Goal: Check status: Check status

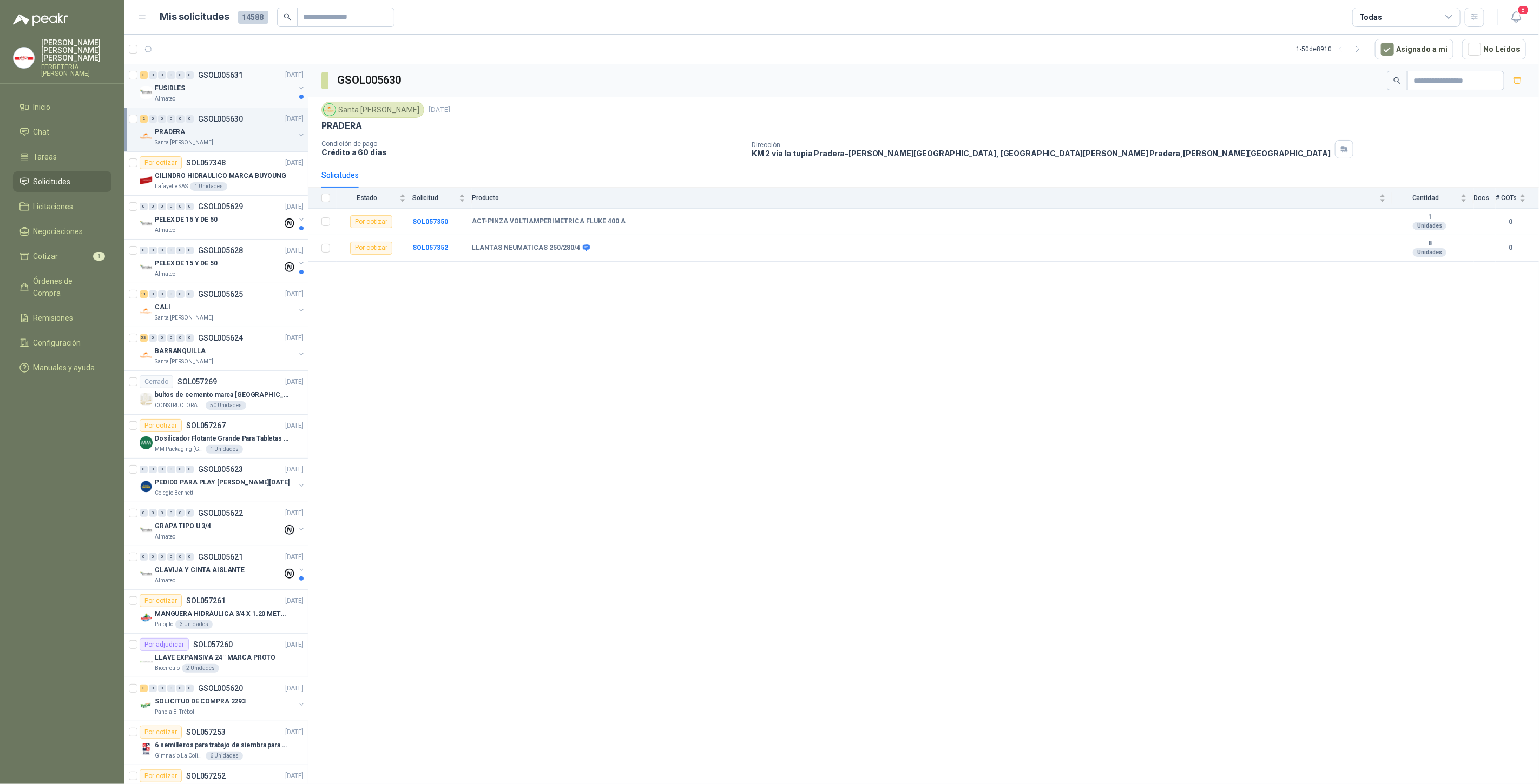
click at [227, 100] on div "Almatec" at bounding box center [225, 99] width 140 height 8
click at [227, 116] on p "GSOL005630" at bounding box center [220, 119] width 45 height 8
click at [427, 250] on b "SOL057352" at bounding box center [430, 248] width 36 height 8
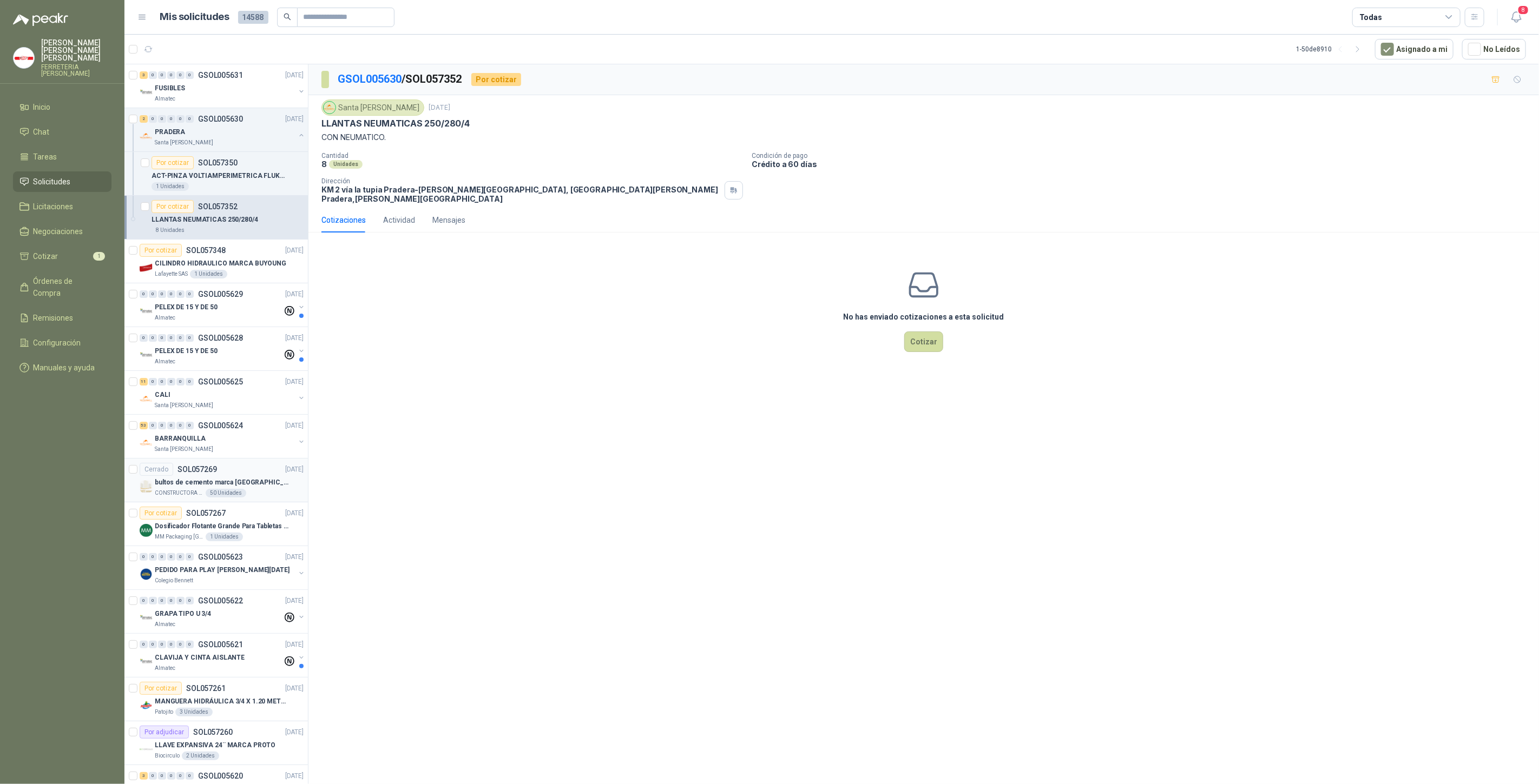
scroll to position [280, 0]
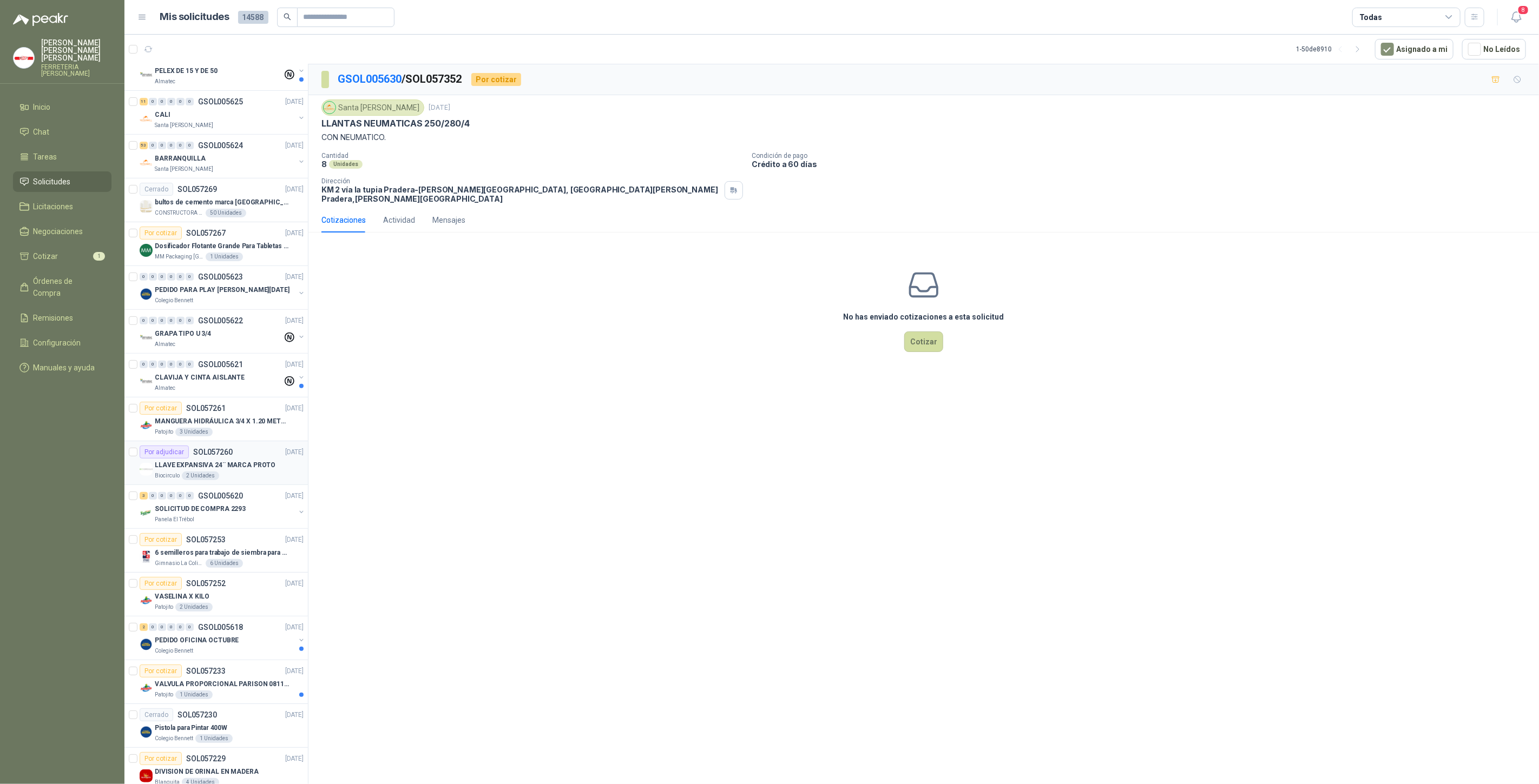
click at [204, 468] on div "LLAVE EXPANSIVA 24¨ MARCA PROTO" at bounding box center [229, 465] width 149 height 13
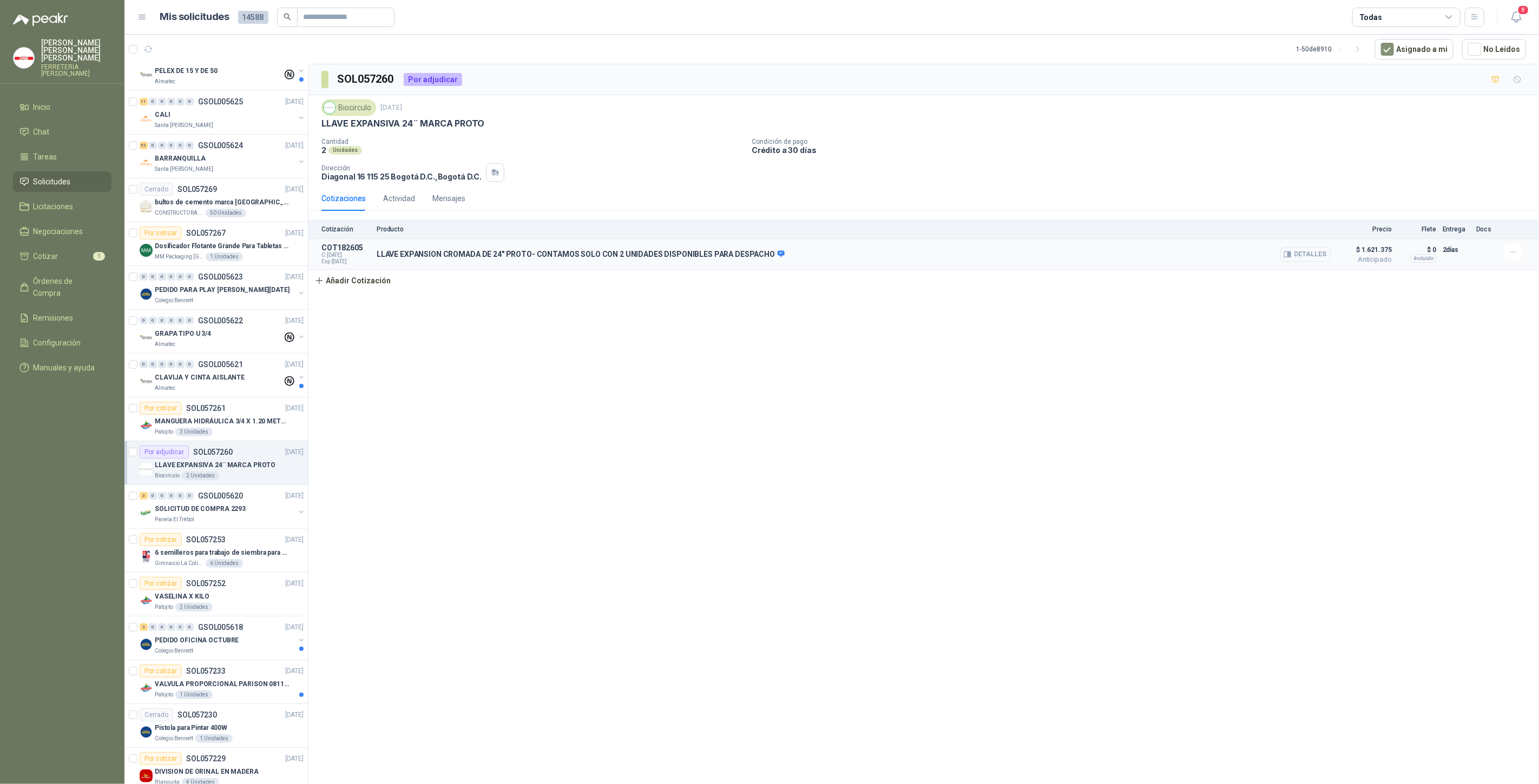
click at [1306, 253] on button "Detalles" at bounding box center [1305, 254] width 51 height 14
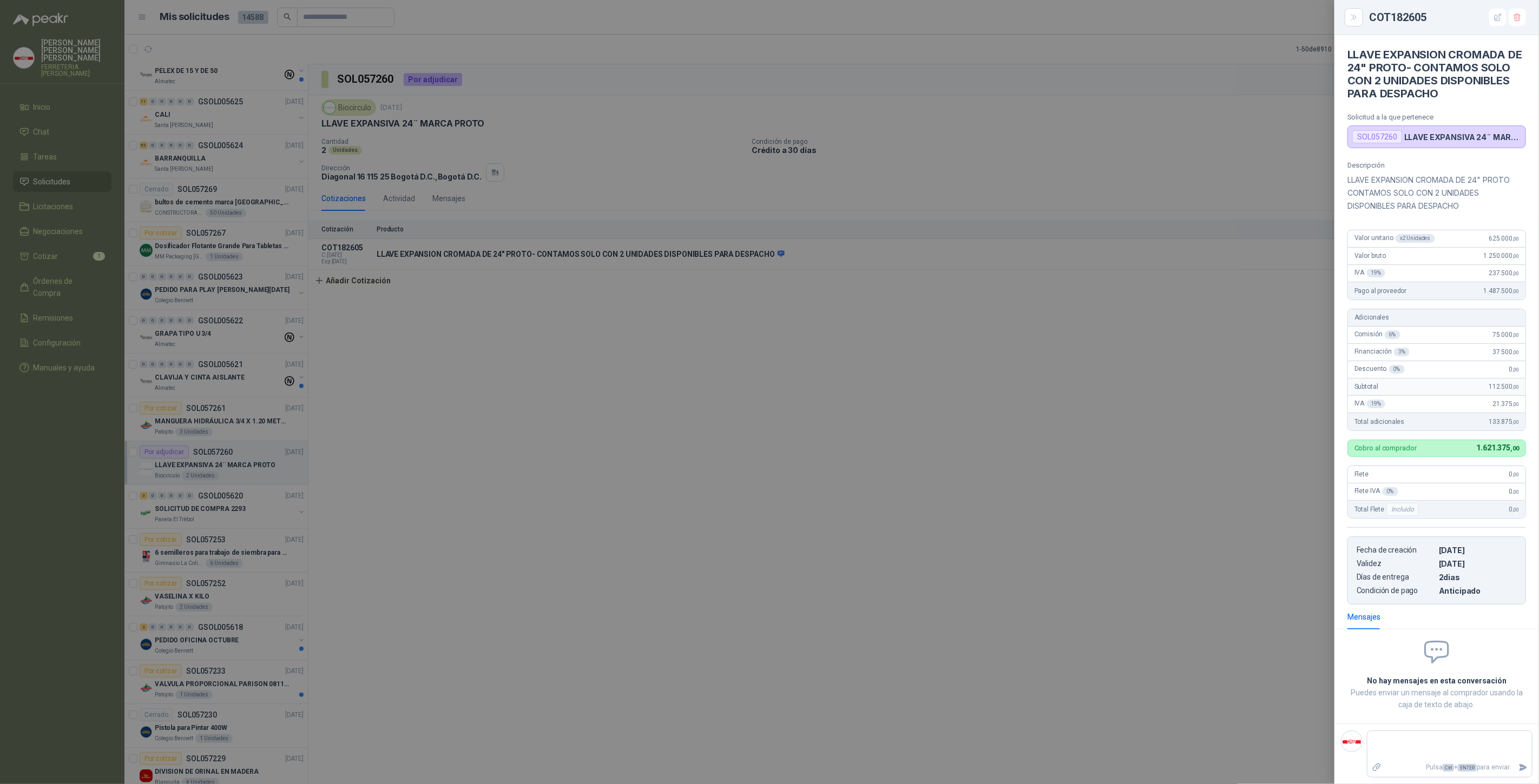
click at [969, 398] on div at bounding box center [770, 392] width 1539 height 784
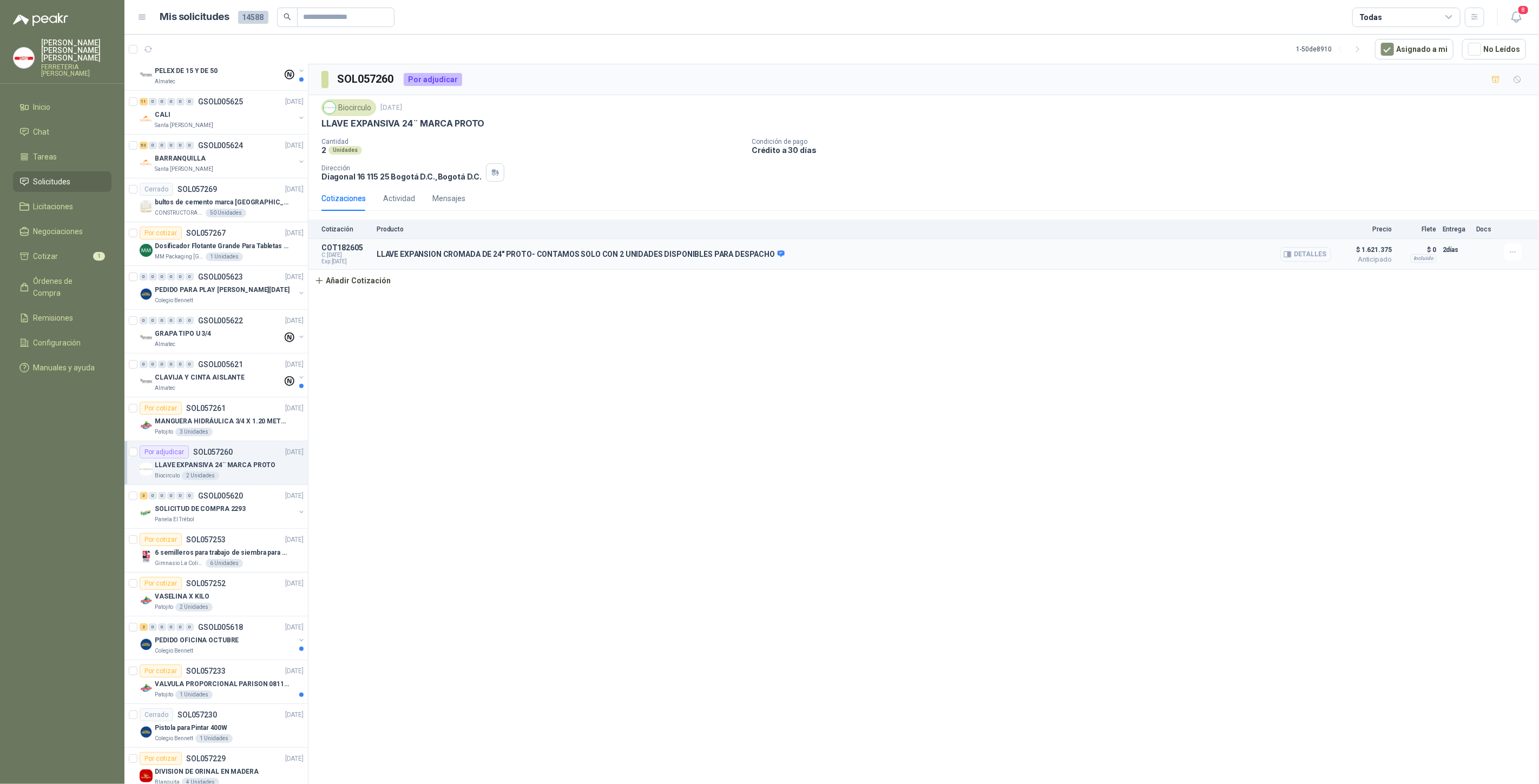
click at [1305, 254] on button "Detalles" at bounding box center [1305, 254] width 51 height 14
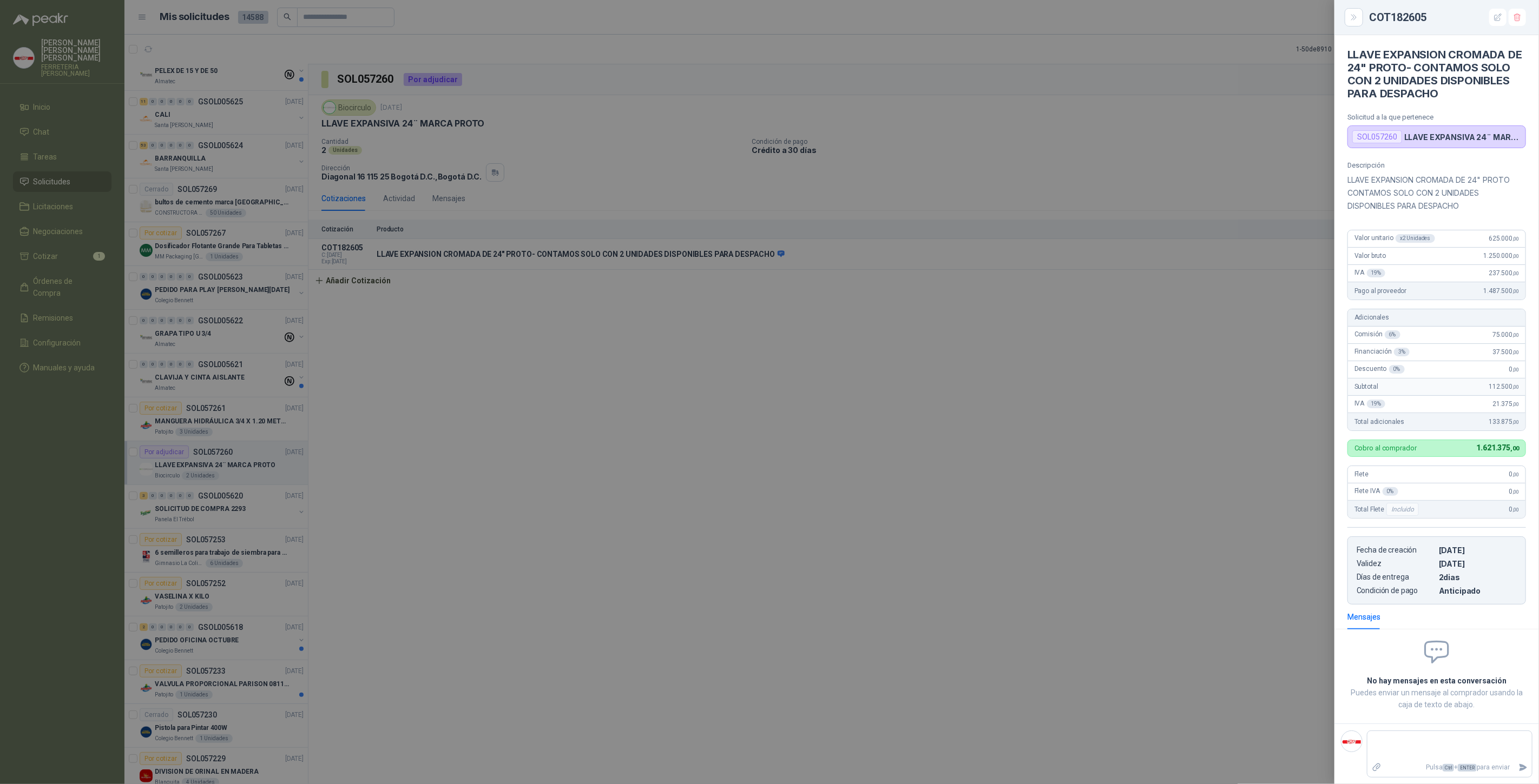
click at [1446, 135] on p "LLAVE EXPANSIVA 24¨ MARCA PROTO" at bounding box center [1463, 137] width 117 height 9
click at [489, 299] on div at bounding box center [770, 392] width 1539 height 784
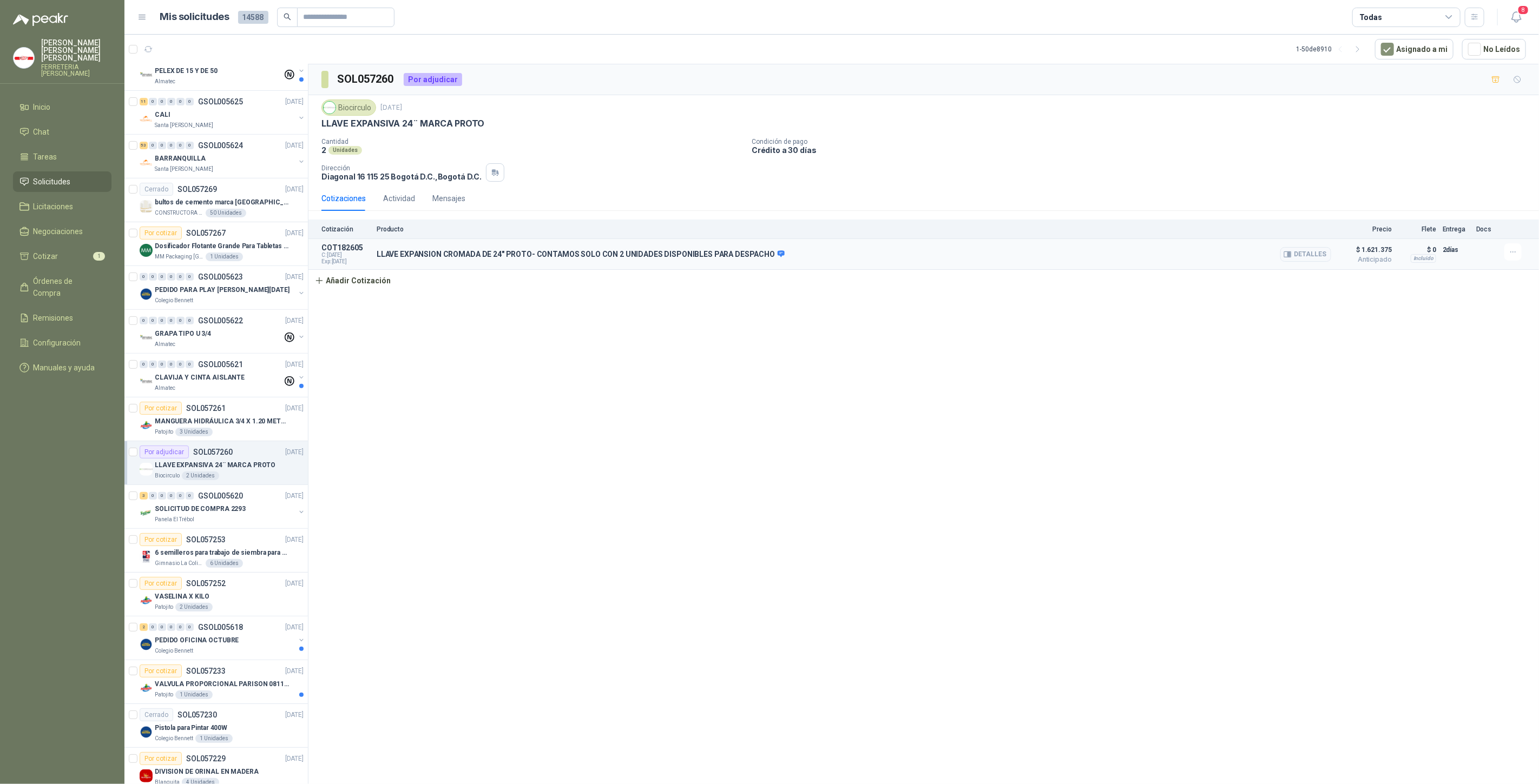
click at [779, 251] on div "LLAVE EXPANSION CROMADA DE 24" PROTO- CONTAMOS SOLO CON 2 UNIDADES DISPONIBLES …" at bounding box center [854, 254] width 955 height 21
click at [778, 252] on icon at bounding box center [781, 253] width 7 height 7
click at [778, 253] on icon at bounding box center [781, 253] width 7 height 7
click at [1319, 253] on button "Detalles" at bounding box center [1305, 254] width 51 height 14
